Goal: Task Accomplishment & Management: Manage account settings

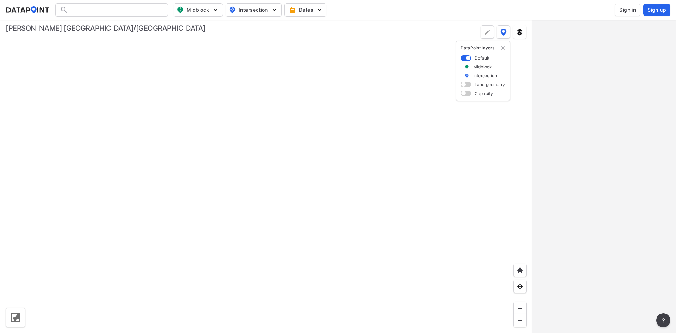
click at [626, 11] on span "Sign in" at bounding box center [628, 9] width 17 height 7
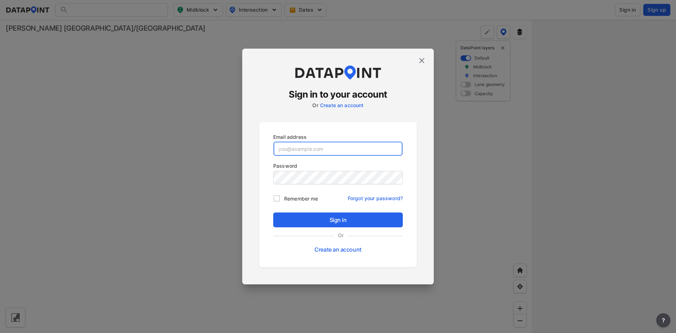
click at [330, 147] on input "email" at bounding box center [338, 149] width 129 height 14
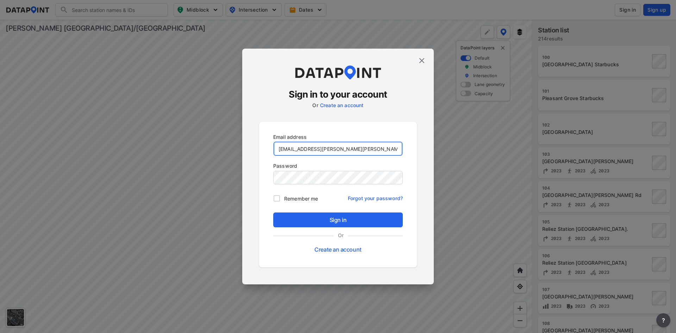
type input "[EMAIL_ADDRESS][PERSON_NAME][PERSON_NAME][DOMAIN_NAME]"
click at [279, 196] on input "Remember me" at bounding box center [277, 198] width 15 height 15
checkbox input "true"
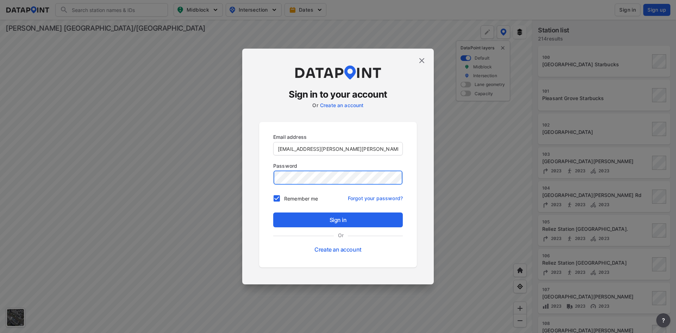
click at [273, 212] on button "Sign in" at bounding box center [338, 219] width 130 height 15
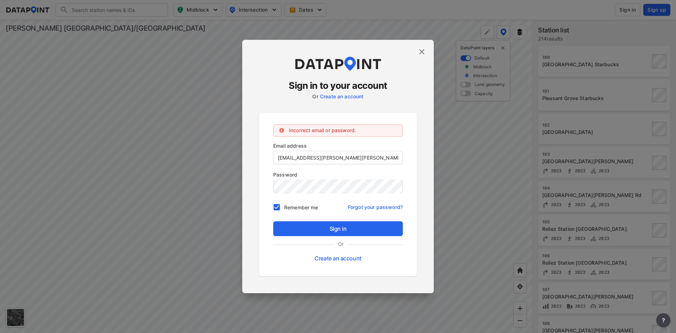
click at [391, 207] on link "Forgot your password?" at bounding box center [375, 205] width 55 height 11
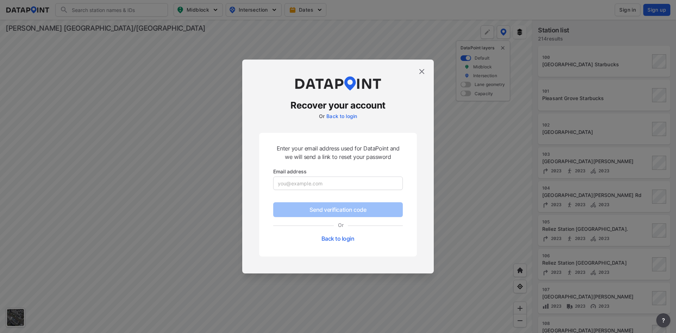
click at [320, 190] on div "Email address" at bounding box center [338, 179] width 130 height 23
click at [320, 188] on input "email" at bounding box center [338, 183] width 129 height 14
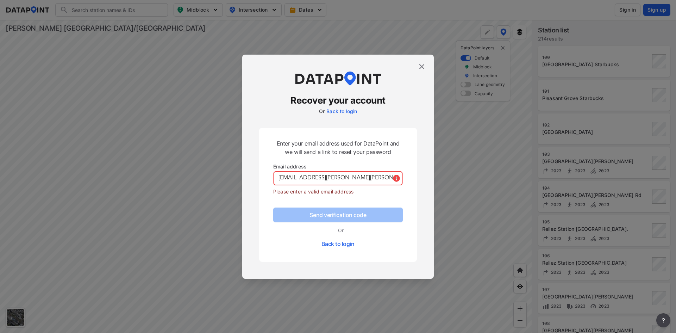
type input "[EMAIL_ADDRESS][PERSON_NAME][PERSON_NAME][DOMAIN_NAME]"
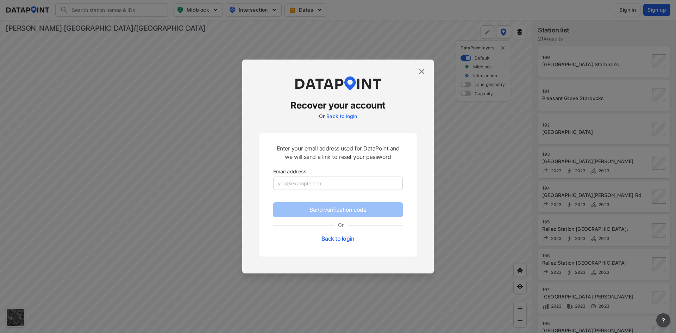
click at [347, 115] on link "Back to login" at bounding box center [342, 116] width 31 height 6
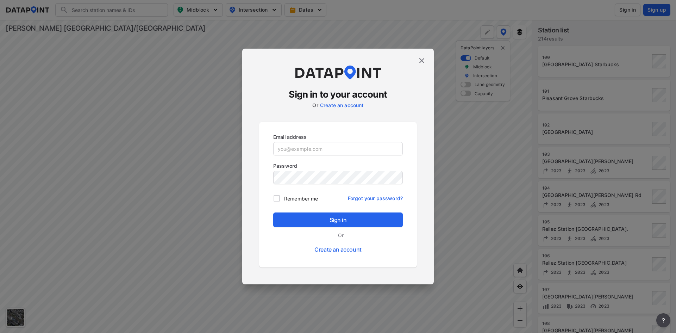
click at [348, 251] on link "Create an account" at bounding box center [338, 249] width 47 height 7
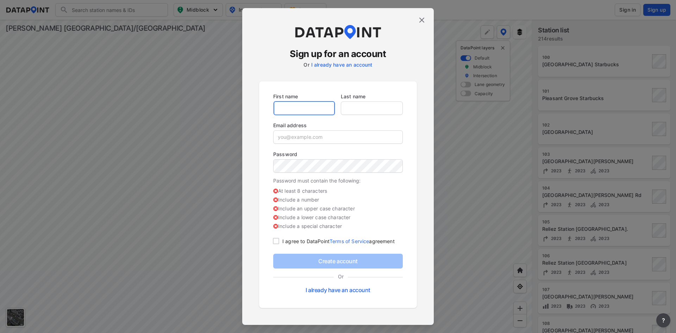
click at [308, 109] on input "text" at bounding box center [304, 108] width 61 height 14
type input "Brendon"
type input "Allred"
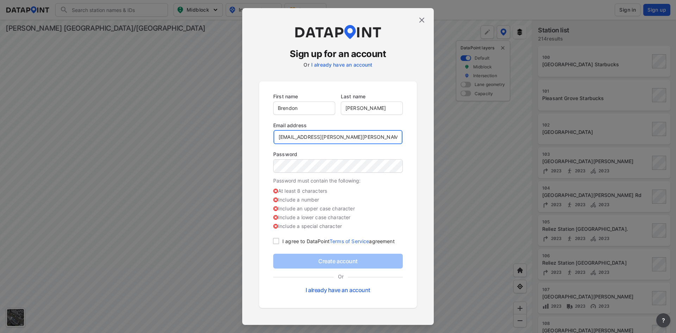
type input "[EMAIL_ADDRESS][PERSON_NAME][PERSON_NAME][DOMAIN_NAME]"
click at [275, 241] on input "checkbox" at bounding box center [276, 241] width 13 height 8
checkbox input "true"
click at [292, 292] on p "I already have an account" at bounding box center [338, 286] width 130 height 18
click at [312, 261] on div "Create account Or I already have an account" at bounding box center [338, 275] width 130 height 43
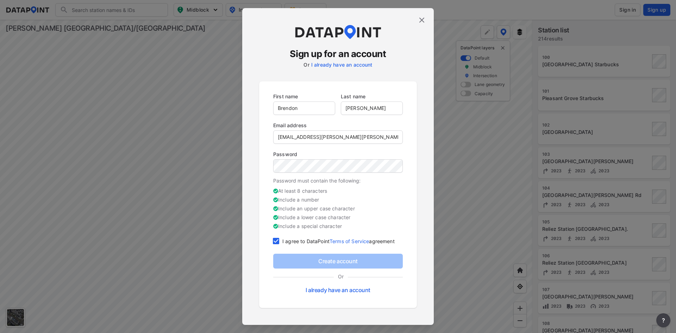
click at [323, 291] on link "I already have an account" at bounding box center [338, 289] width 65 height 7
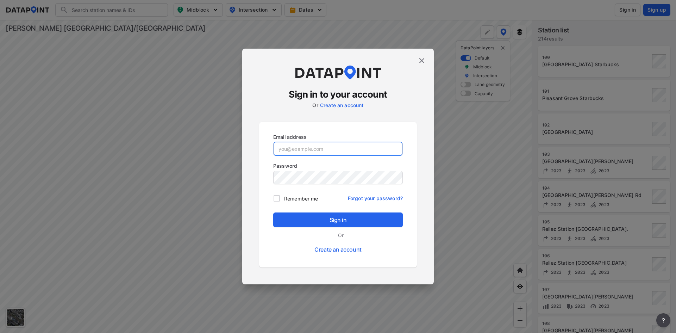
click at [331, 150] on input "email" at bounding box center [338, 149] width 129 height 14
type input "[EMAIL_ADDRESS][PERSON_NAME][PERSON_NAME][DOMAIN_NAME]"
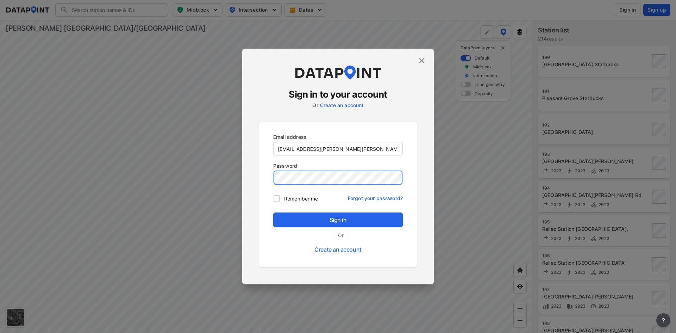
click at [273, 212] on button "Sign in" at bounding box center [338, 219] width 130 height 15
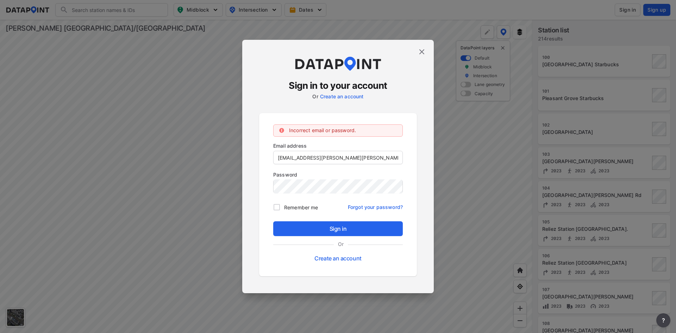
click at [419, 54] on img at bounding box center [422, 52] width 8 height 8
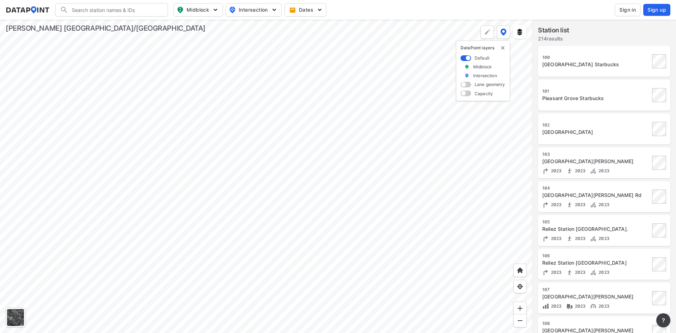
click at [264, 165] on div at bounding box center [266, 176] width 533 height 313
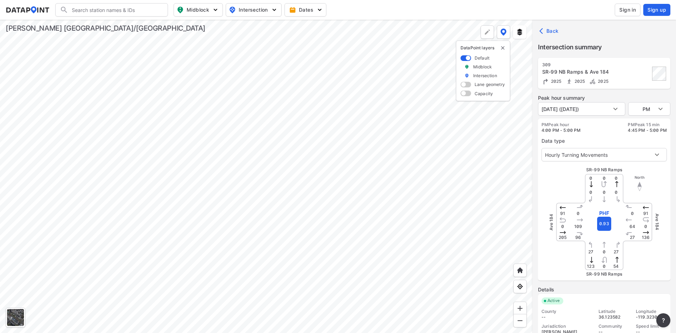
click at [349, 201] on div at bounding box center [266, 176] width 533 height 313
click at [377, 132] on div at bounding box center [266, 176] width 533 height 313
click at [254, 8] on span "Intersection" at bounding box center [253, 10] width 48 height 8
click at [288, 155] on div at bounding box center [266, 176] width 533 height 313
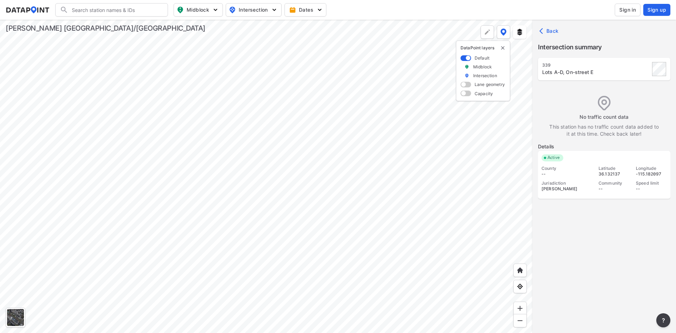
click at [246, 262] on div at bounding box center [266, 176] width 533 height 313
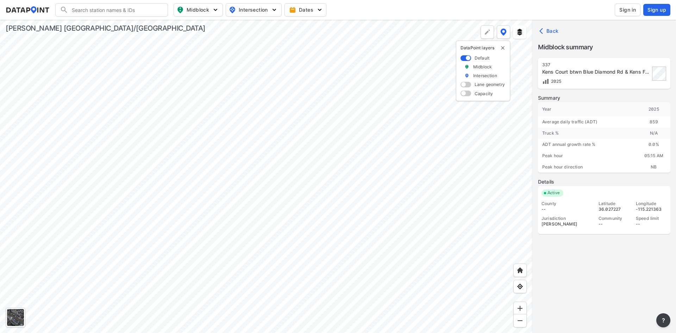
click at [239, 200] on div at bounding box center [266, 176] width 533 height 313
click at [317, 234] on div at bounding box center [266, 176] width 533 height 313
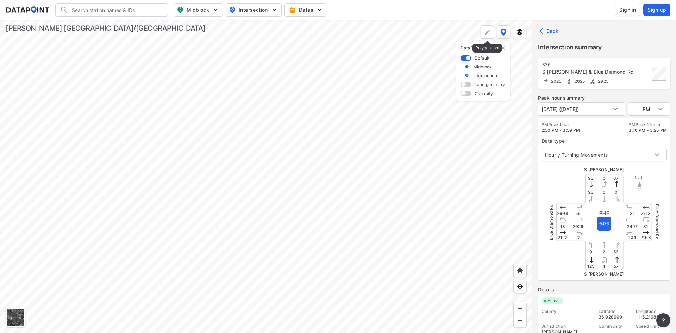
click at [485, 35] on img at bounding box center [487, 32] width 7 height 7
click at [475, 31] on label "Remove" at bounding box center [479, 32] width 19 height 7
click at [505, 31] on img at bounding box center [504, 32] width 6 height 7
click at [666, 321] on span "?" at bounding box center [664, 320] width 6 height 8
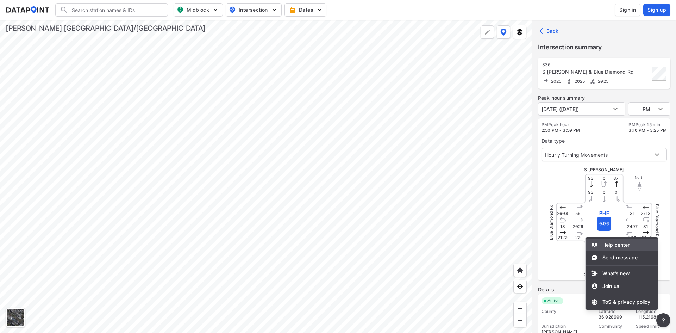
click at [632, 244] on li "Help center" at bounding box center [622, 245] width 73 height 13
